Goal: Task Accomplishment & Management: Use online tool/utility

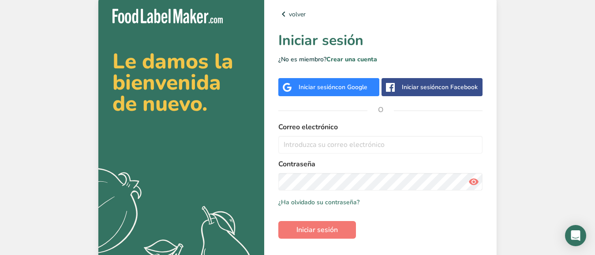
click at [359, 132] on label "Correo electrónico" at bounding box center [380, 127] width 204 height 11
click at [348, 132] on label "Correo electrónico" at bounding box center [380, 127] width 204 height 11
click at [295, 152] on input "email" at bounding box center [380, 145] width 204 height 18
type input "[EMAIL_ADDRESS][DOMAIN_NAME]"
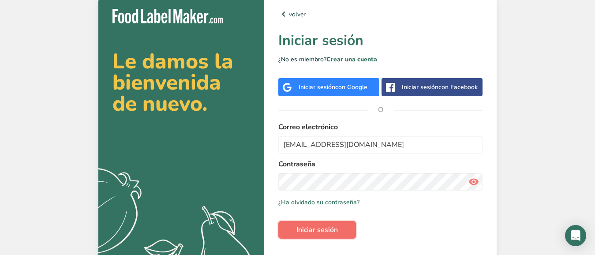
click at [315, 235] on span "Iniciar sesión" at bounding box center [316, 230] width 41 height 11
click at [315, 233] on button "Iniciar sesión" at bounding box center [317, 230] width 78 height 18
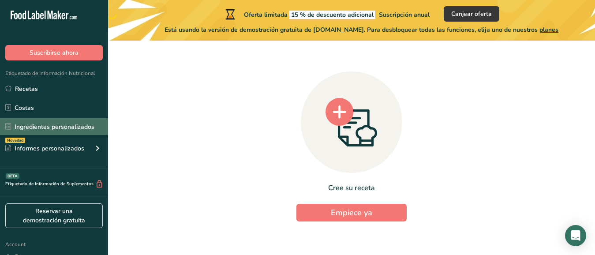
click at [32, 125] on link "Ingredientes personalizados" at bounding box center [54, 126] width 108 height 17
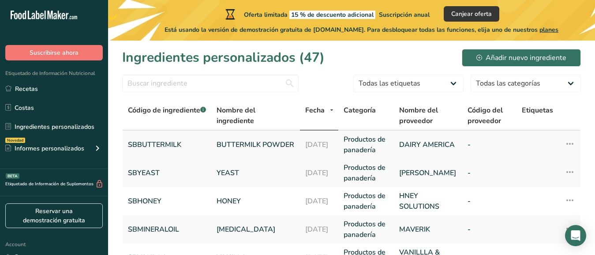
click at [240, 140] on link "BUTTERMILK POWDER" at bounding box center [256, 144] width 78 height 11
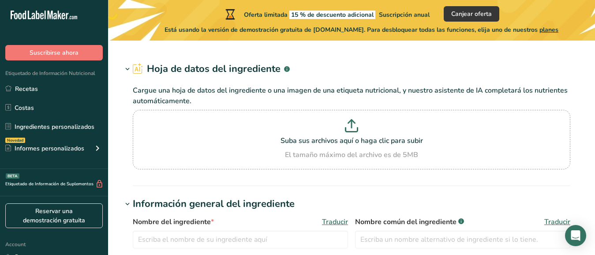
type input "BUTTERMILK POWDER"
type input "SBBUTTERMILK"
type input "DAIRY AMERICA"
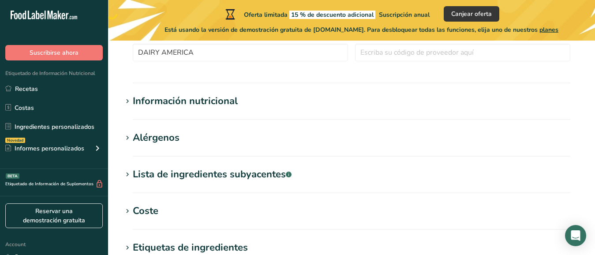
scroll to position [281, 0]
click at [169, 96] on div "Información nutricional" at bounding box center [185, 101] width 105 height 15
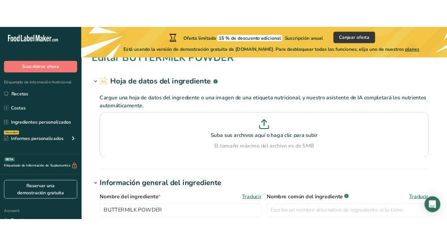
scroll to position [0, 0]
